Goal: Information Seeking & Learning: Check status

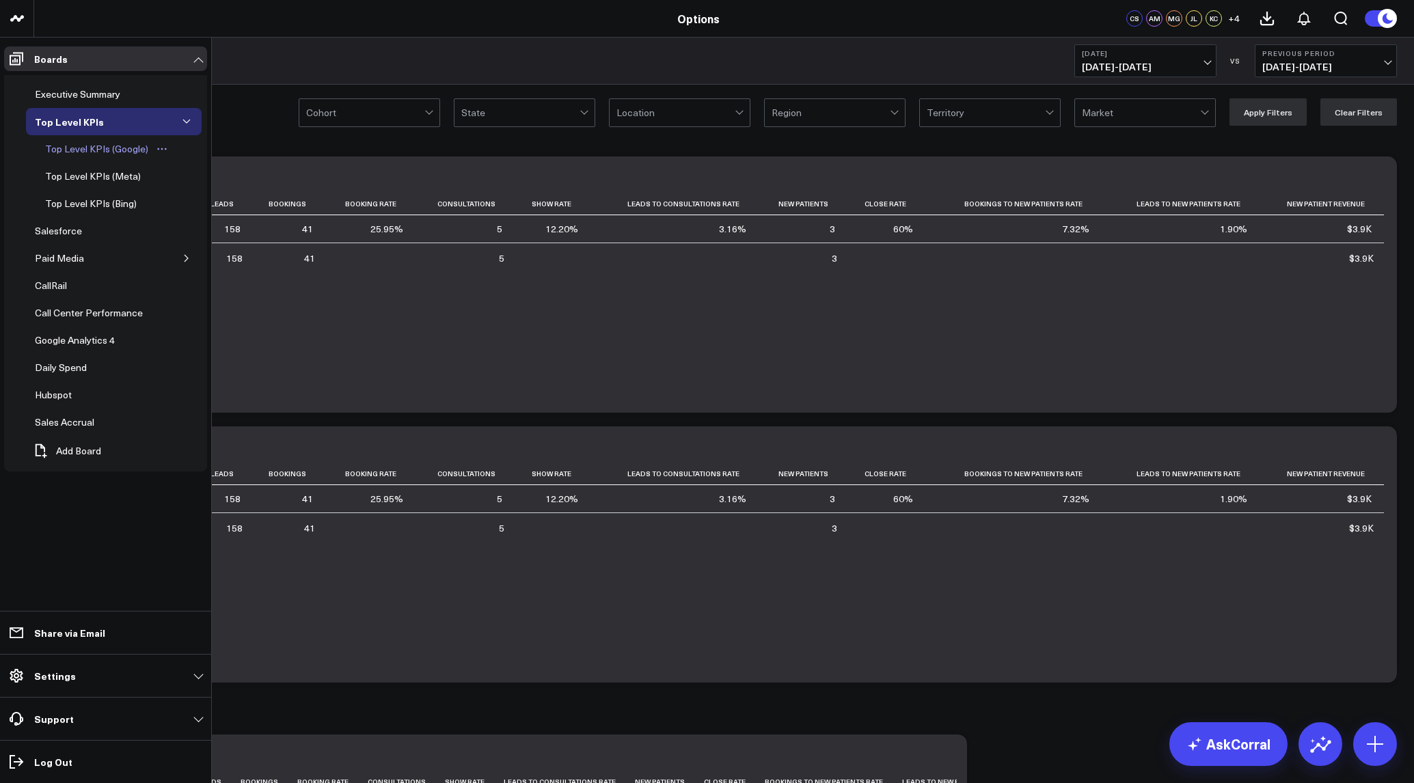
click at [108, 150] on div "Top Level KPIs (Google)" at bounding box center [97, 149] width 110 height 16
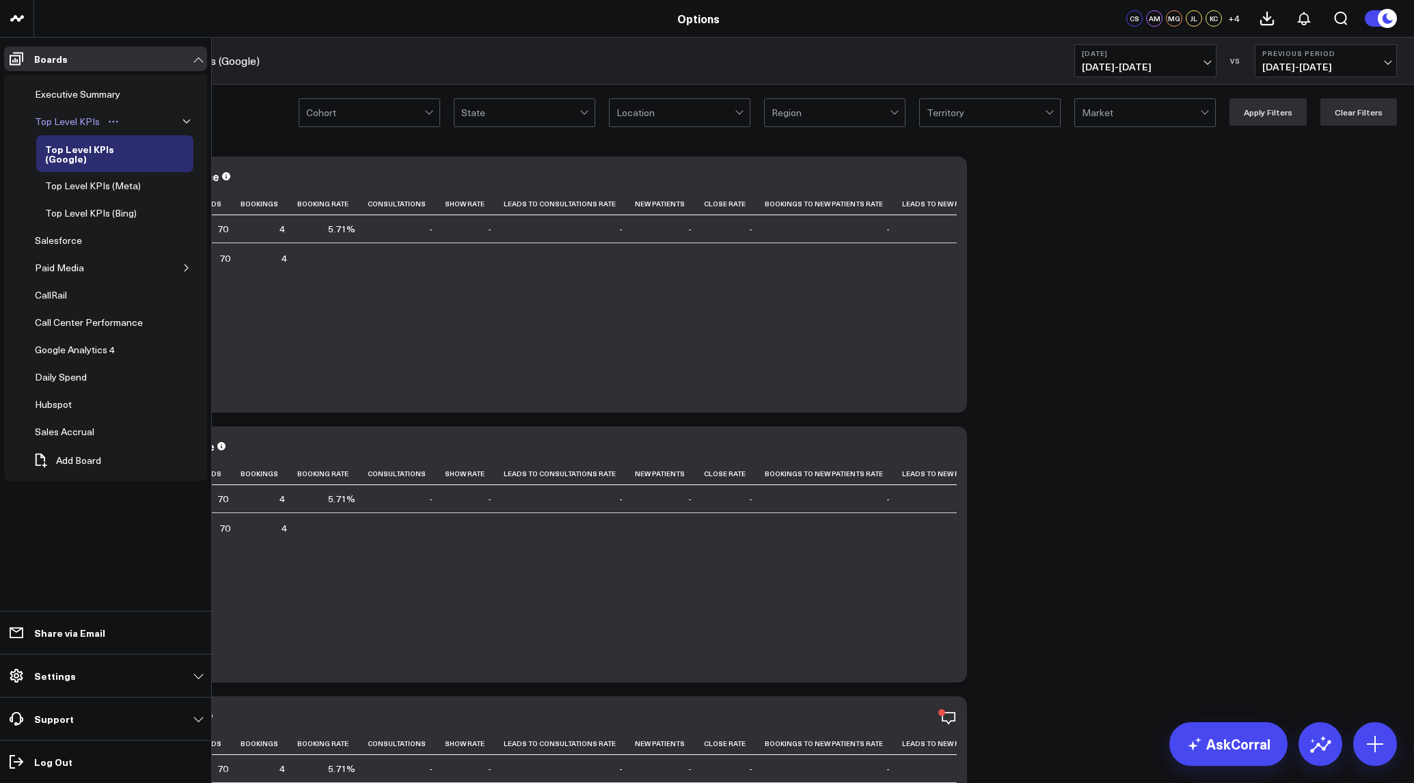
click at [79, 120] on div "Top Level KPIs" at bounding box center [67, 121] width 72 height 16
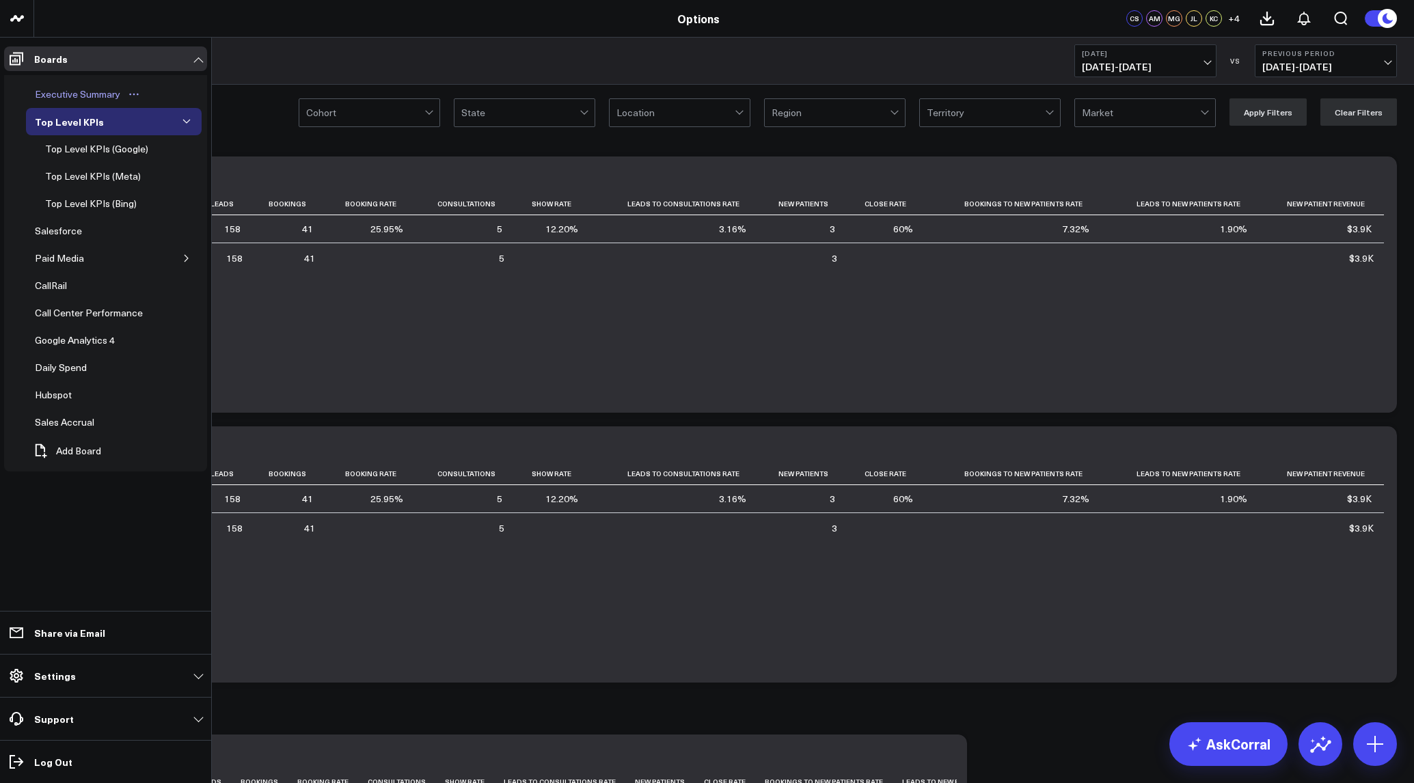
click at [72, 93] on div "Executive Summary" at bounding box center [77, 94] width 92 height 16
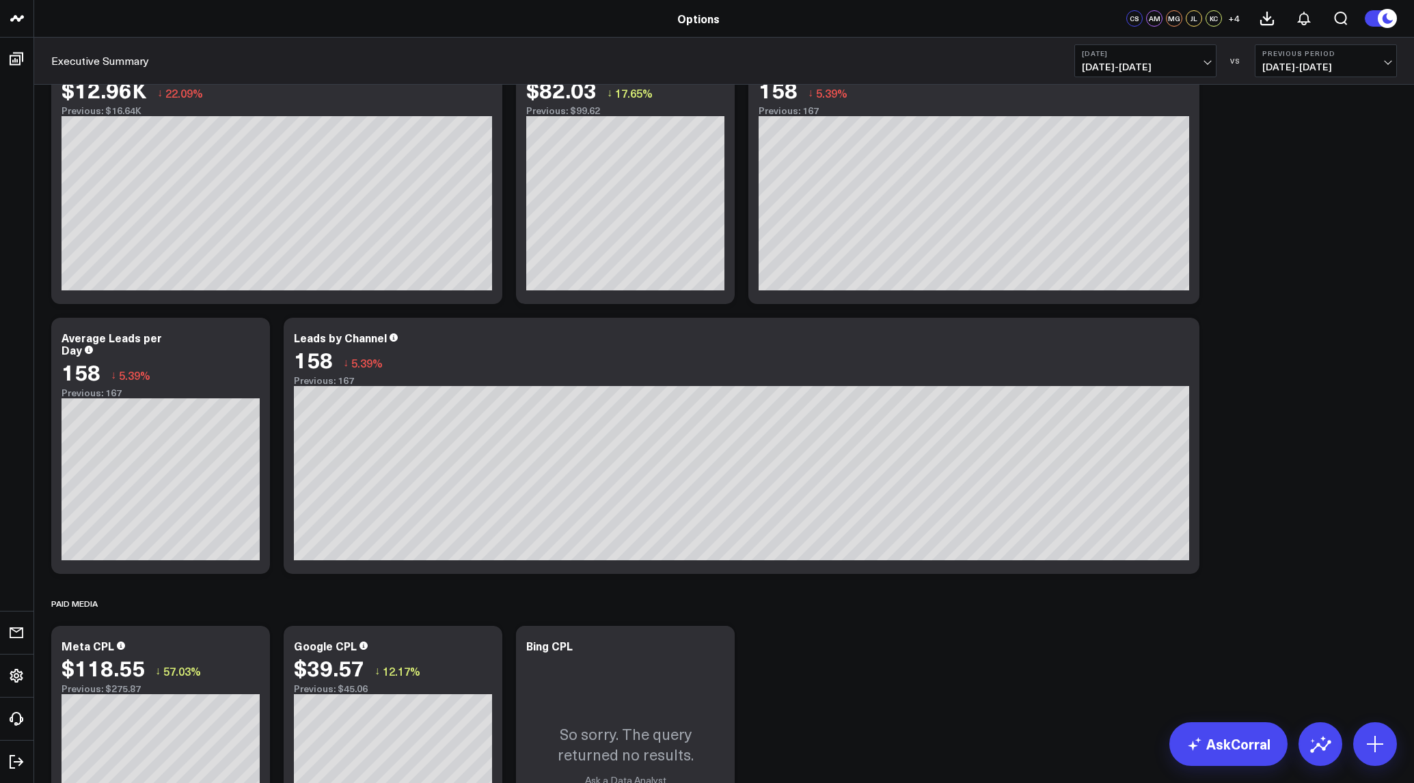
scroll to position [275, 0]
